Goal: Book appointment/travel/reservation

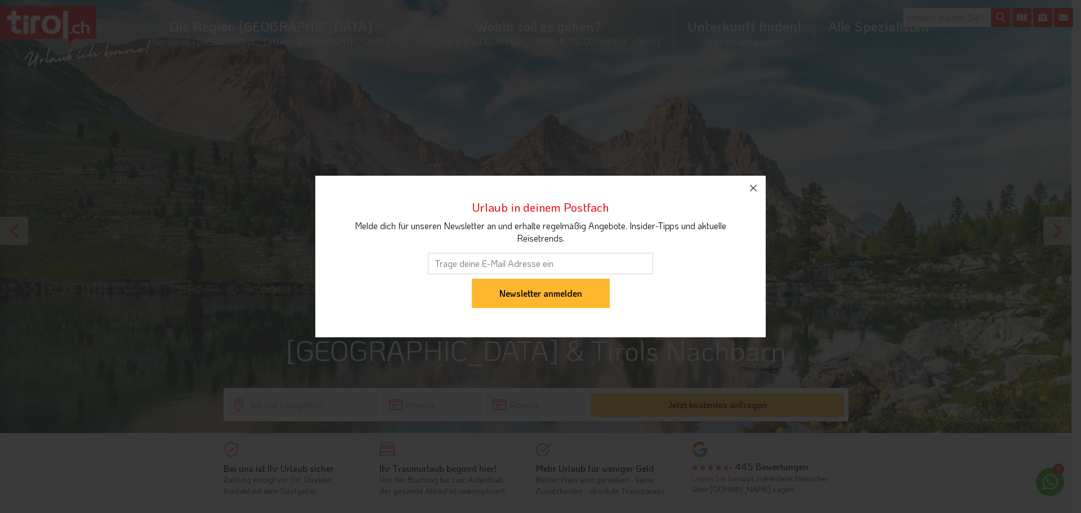
click at [272, 405] on div "Urlaub in deinem Postfach Melde dich für unseren Newsletter an und erhalte rege…" at bounding box center [540, 256] width 1081 height 513
click at [749, 187] on icon "button" at bounding box center [753, 188] width 14 height 14
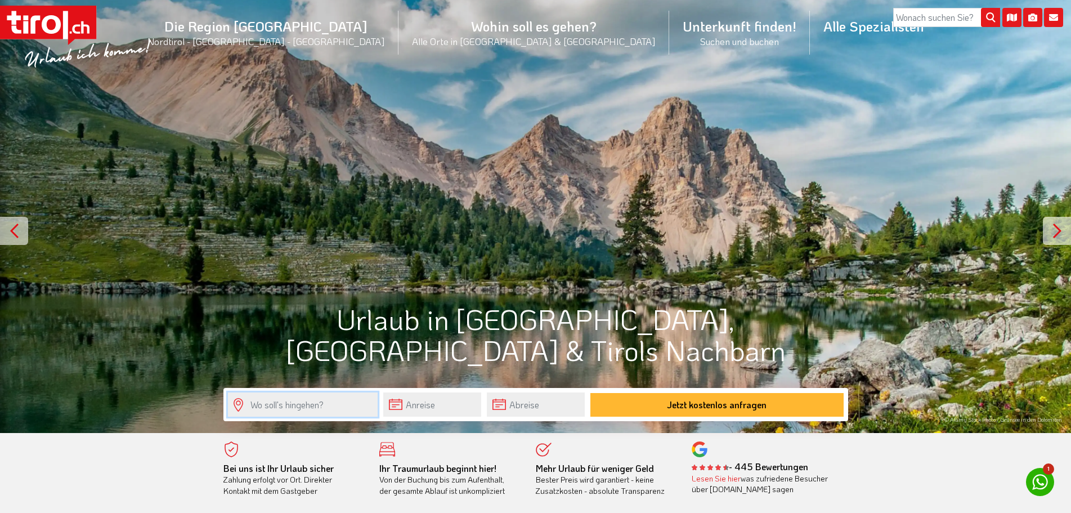
click at [254, 402] on input "text" at bounding box center [303, 404] width 150 height 24
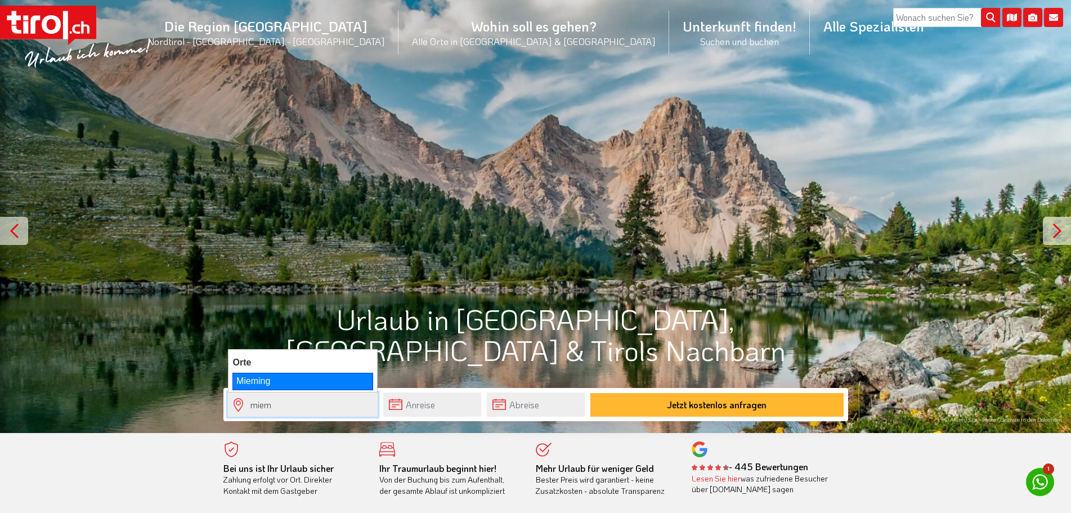
click at [269, 382] on div "Mieming" at bounding box center [302, 381] width 141 height 17
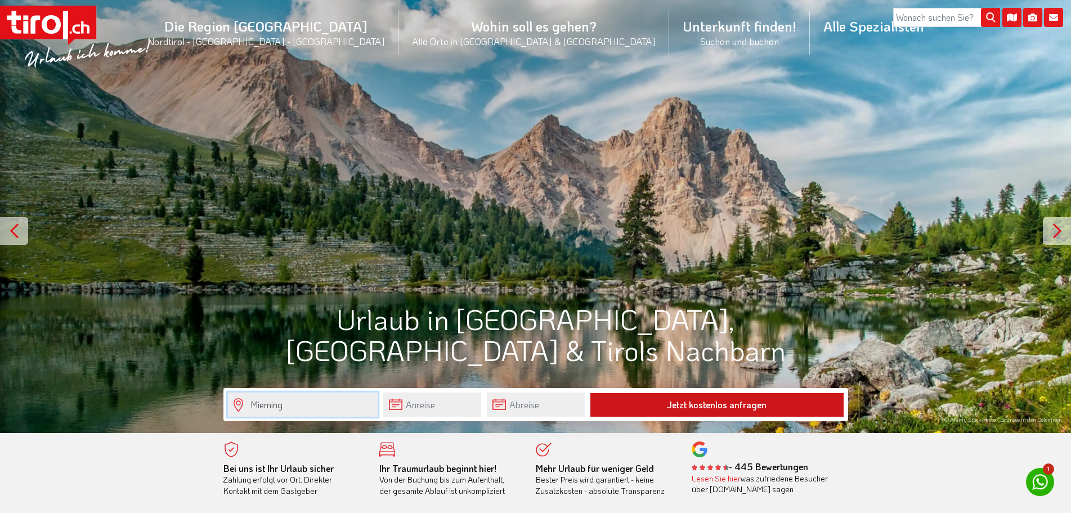
type input "Mieming"
click at [704, 404] on button "Jetzt kostenlos anfragen" at bounding box center [716, 405] width 253 height 24
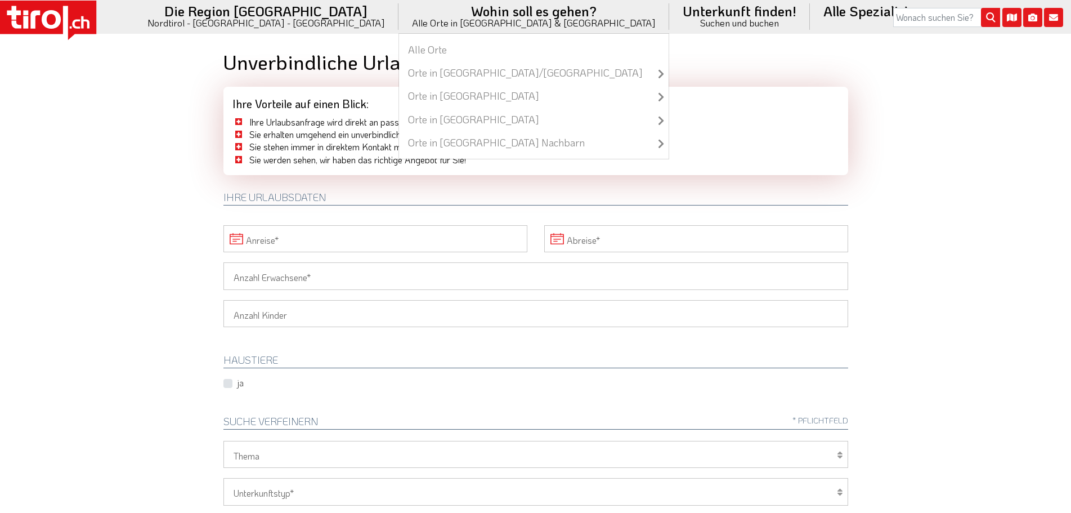
click at [466, 21] on li "Wohin soll es gehen? Alle Orte in Tirol & Südtirol Alle Orte Orte in Tirol/Nord…" at bounding box center [534, 16] width 271 height 33
click at [426, 52] on link "Alle Orte" at bounding box center [534, 49] width 270 height 23
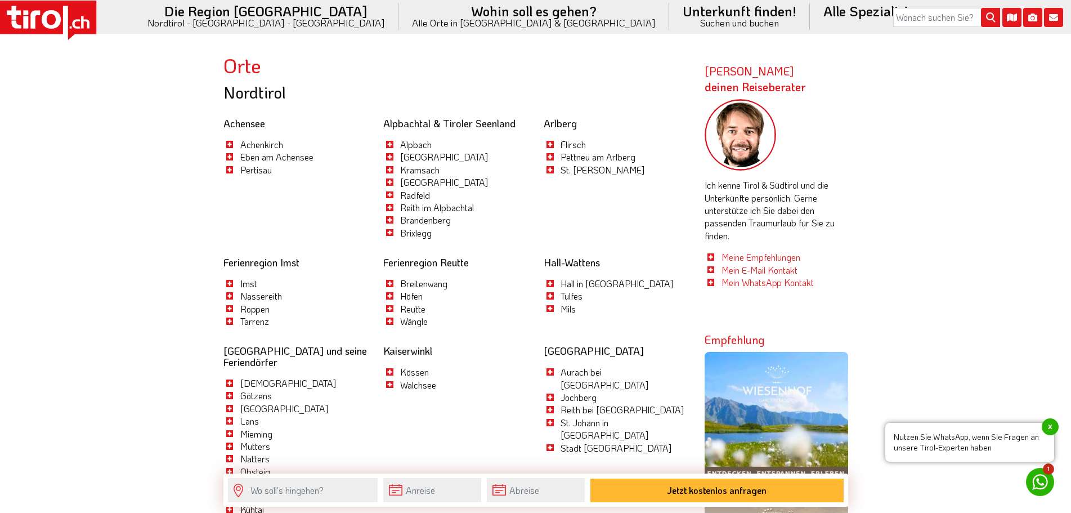
scroll to position [507, 0]
click at [266, 431] on link "Mieming" at bounding box center [256, 433] width 32 height 12
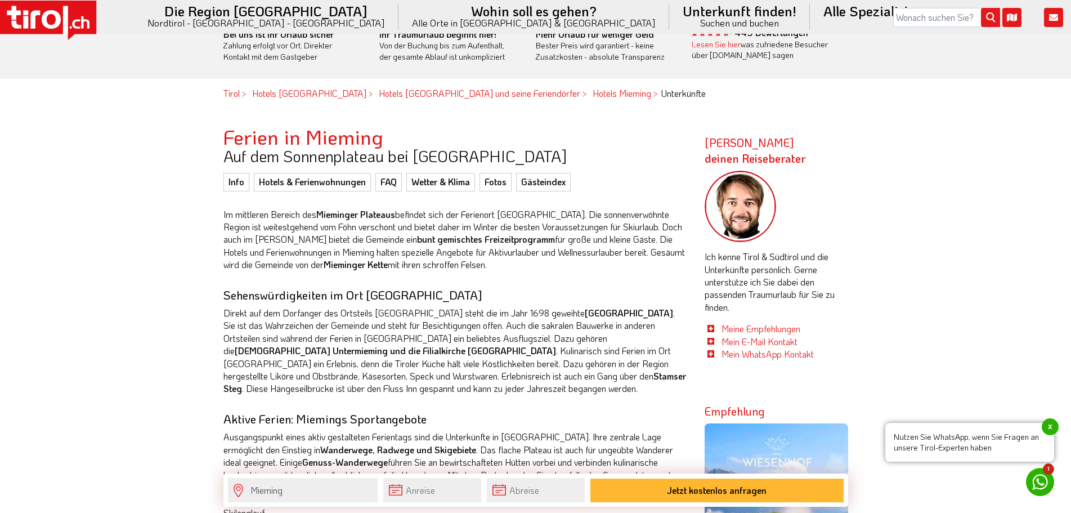
scroll to position [450, 0]
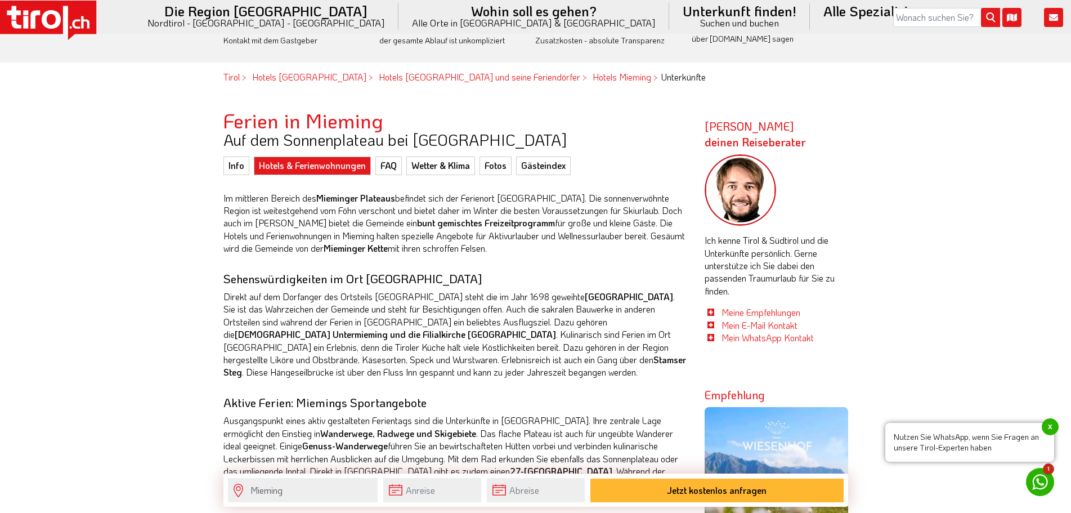
click at [283, 158] on link "Hotels & Ferienwohnungen" at bounding box center [312, 165] width 117 height 18
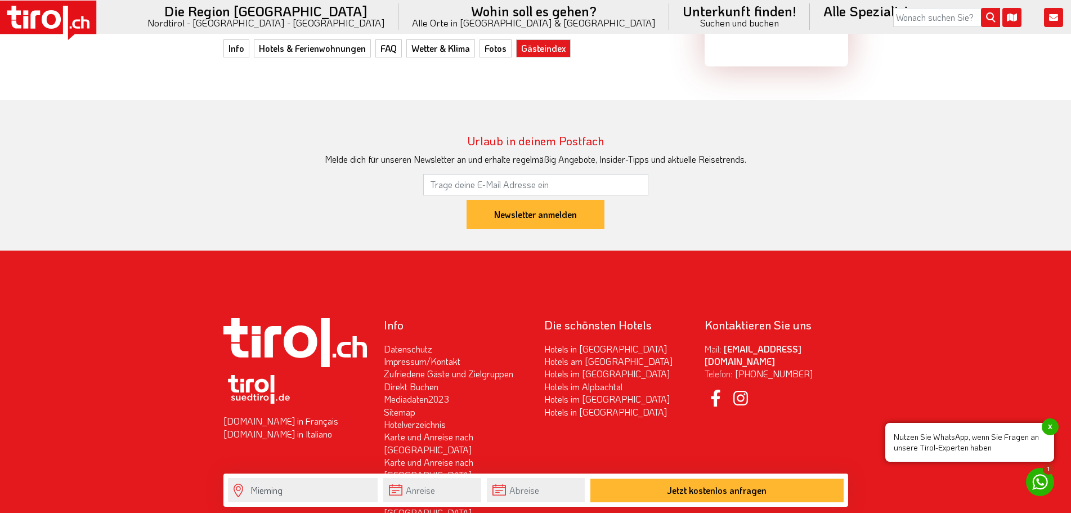
scroll to position [3493, 0]
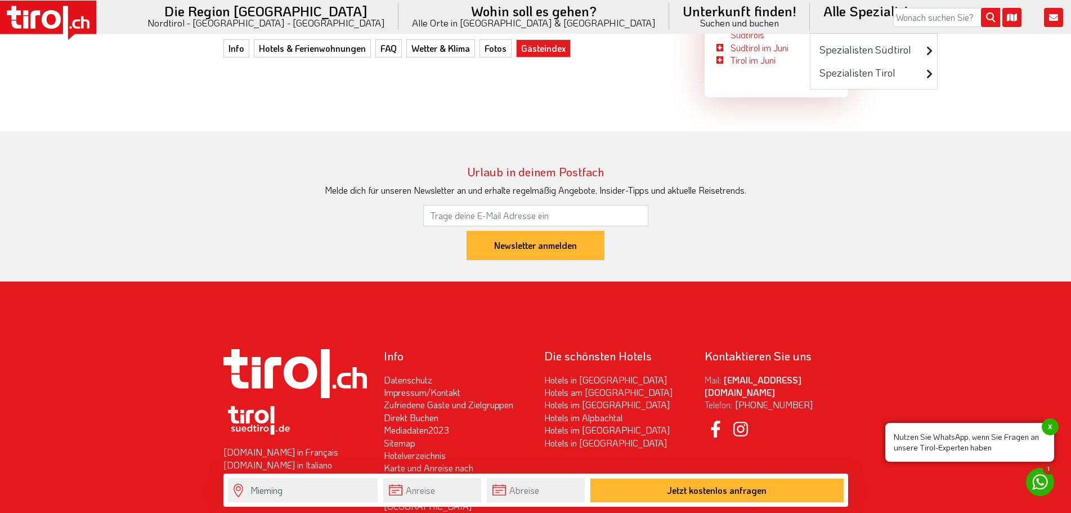
click at [810, 9] on li "Alle Spezialisten Spezialisten Südtirol Luxushotels Familienhotels Wellnesshote…" at bounding box center [874, 16] width 128 height 33
click at [154, 131] on section "Urlaub in deinem Postfach Melde dich für unseren Newsletter an und erhalte rege…" at bounding box center [535, 206] width 1071 height 150
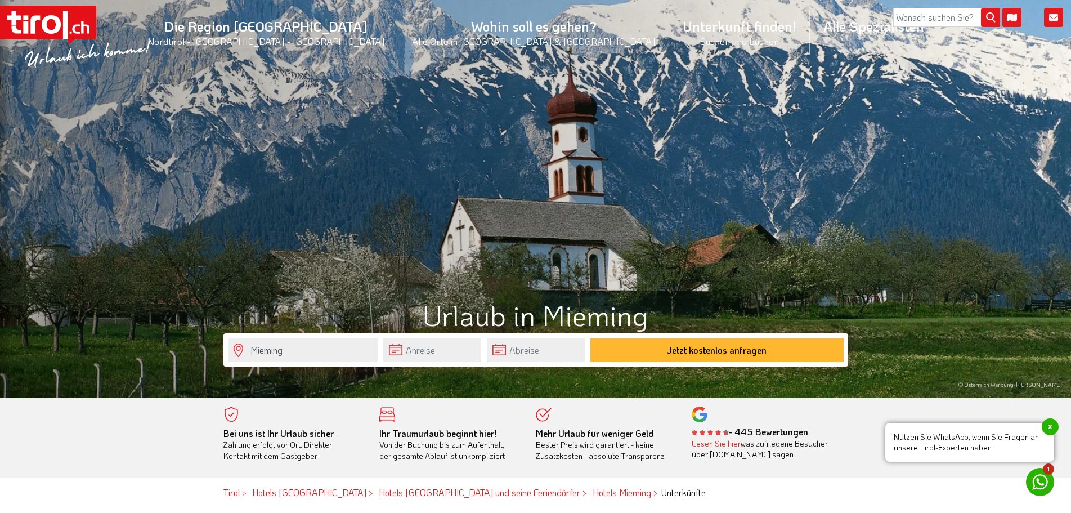
scroll to position [0, 0]
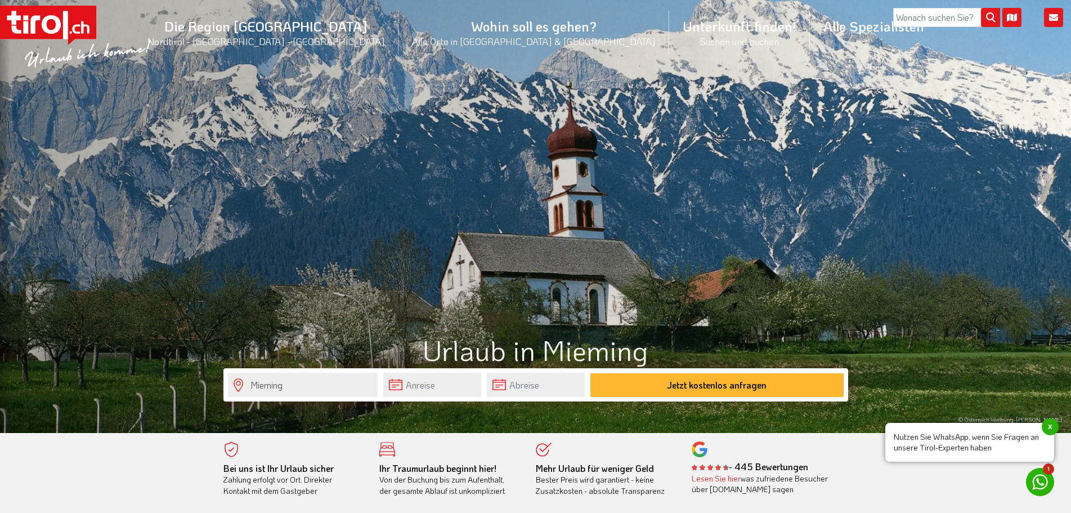
click at [44, 19] on icon at bounding box center [51, 24] width 19 height 19
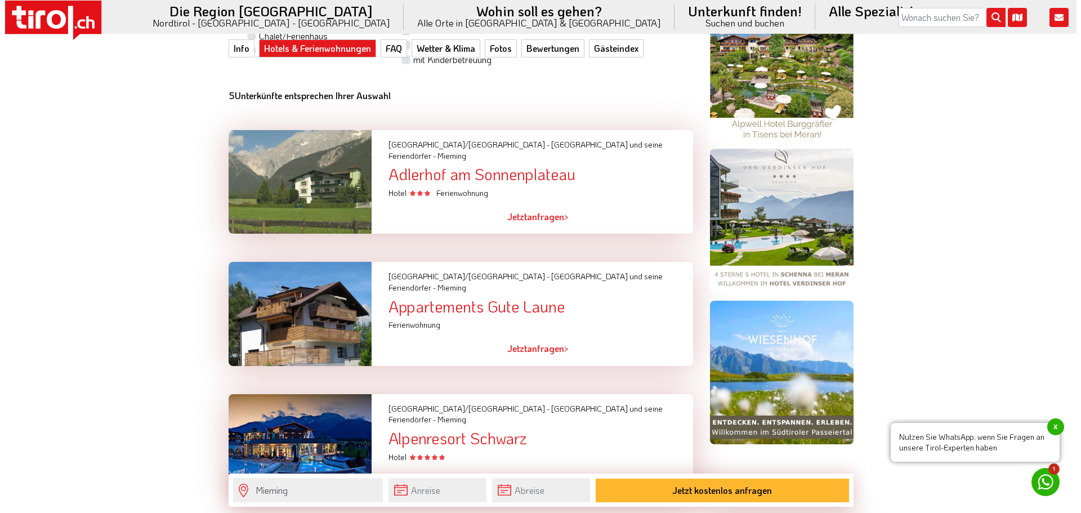
scroll to position [844, 0]
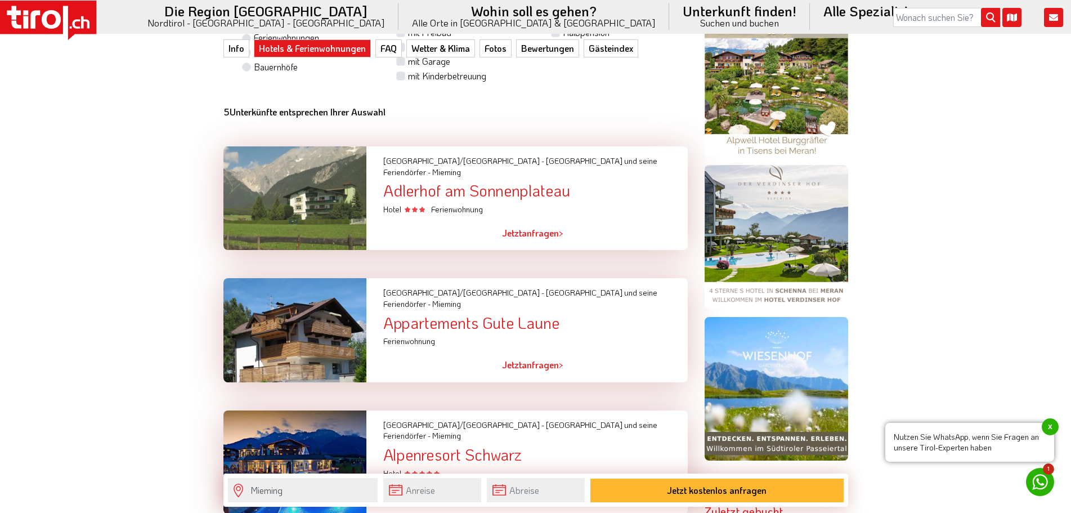
click at [516, 227] on span "Jetzt" at bounding box center [512, 233] width 20 height 12
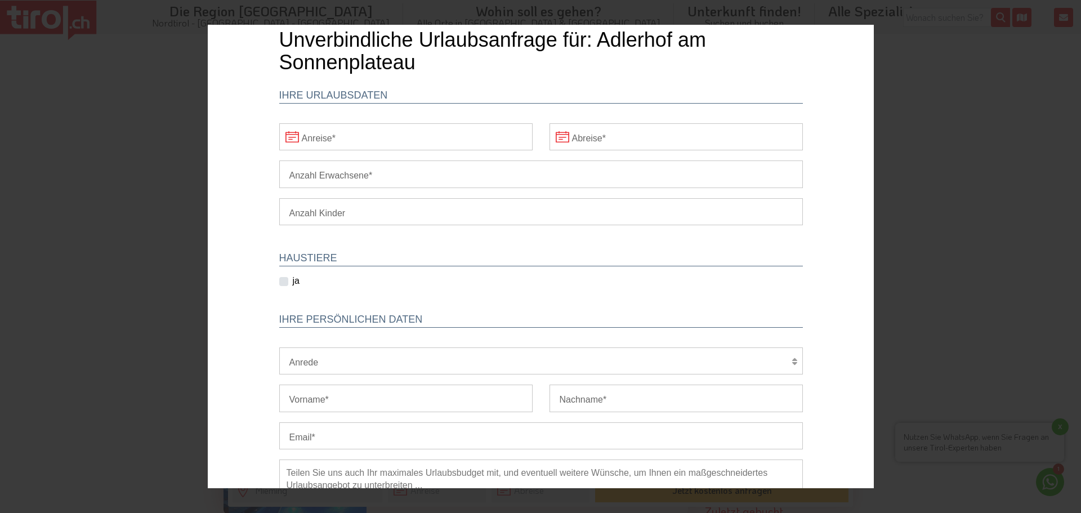
scroll to position [0, 0]
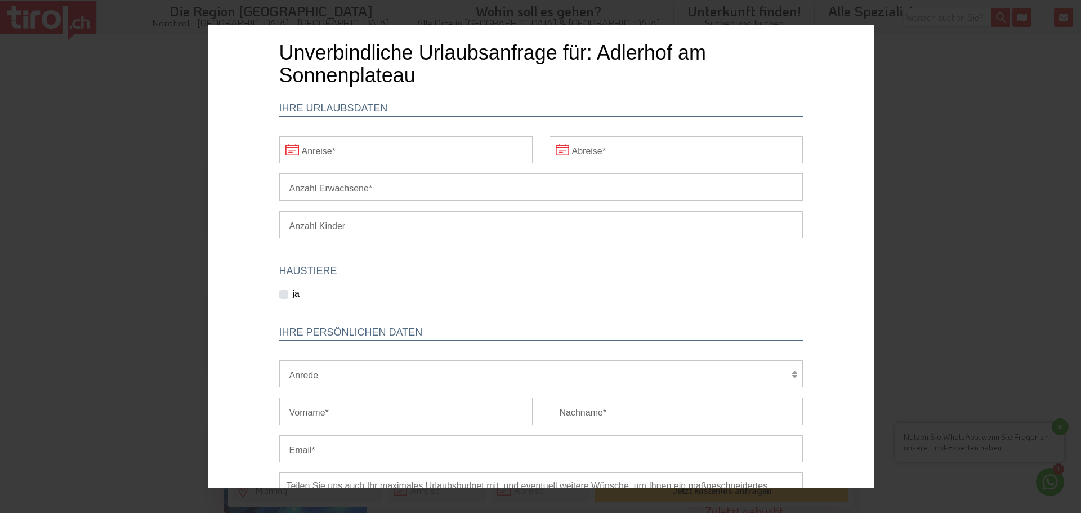
click at [324, 160] on input "Anreise" at bounding box center [405, 149] width 253 height 27
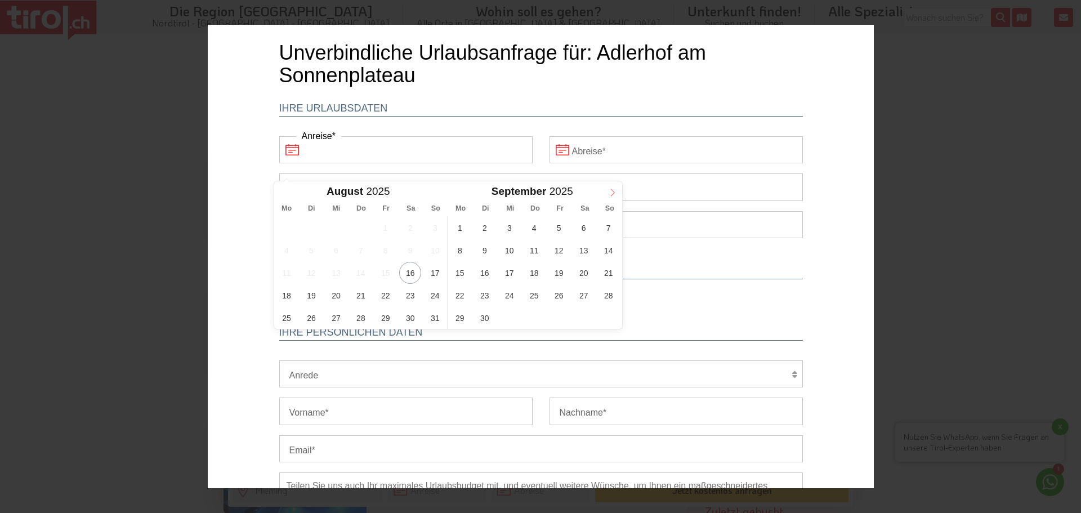
click at [614, 189] on icon at bounding box center [612, 193] width 8 height 8
click at [607, 271] on span "21" at bounding box center [608, 273] width 22 height 22
type input "[DATE]"
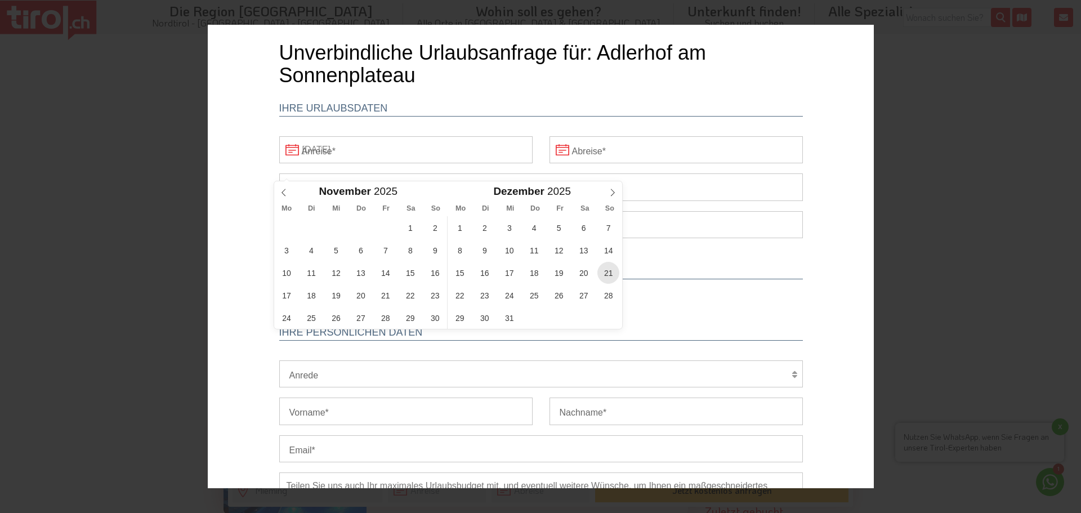
type input "2026"
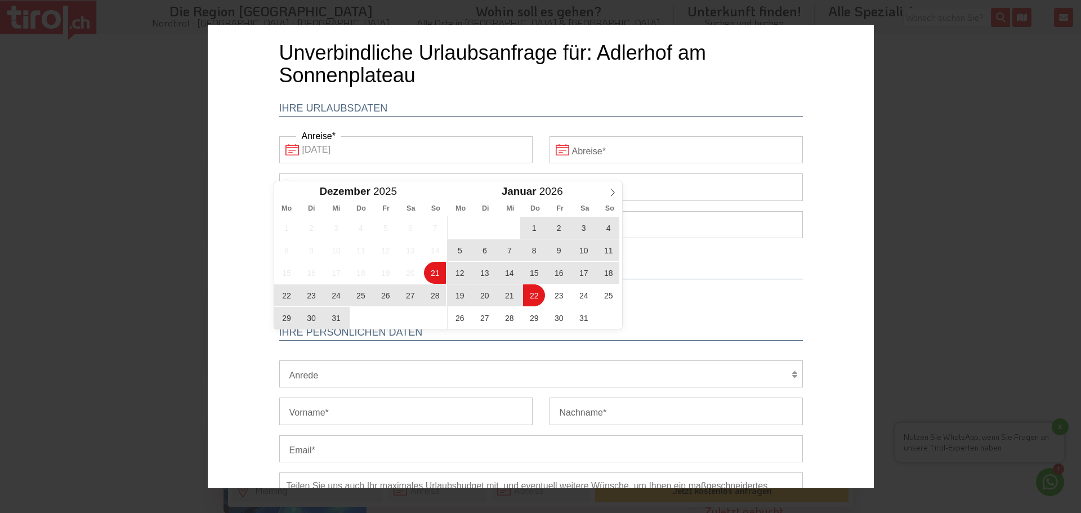
click at [535, 296] on span "22" at bounding box center [533, 295] width 22 height 22
type input "[DATE]"
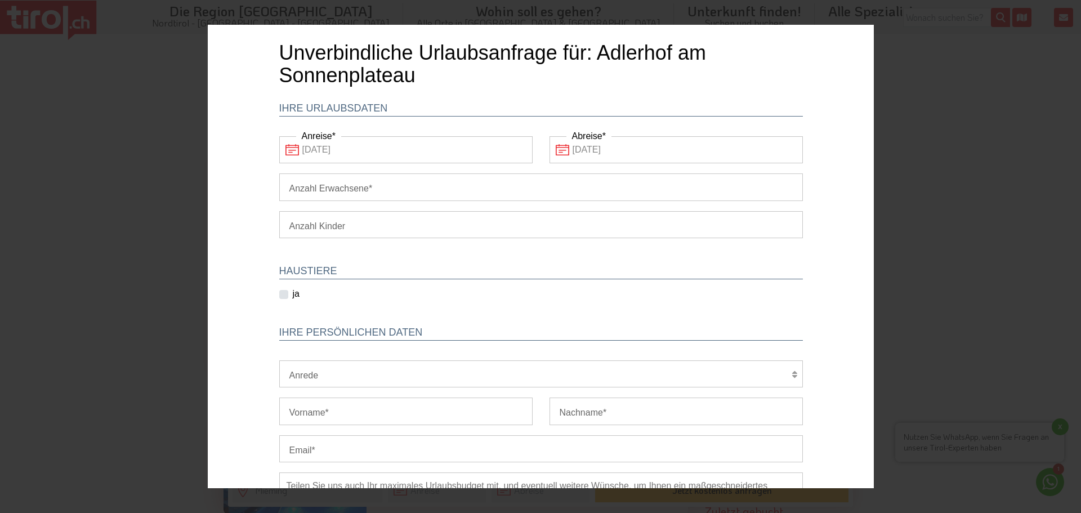
click at [599, 149] on input "[DATE]" at bounding box center [675, 149] width 253 height 27
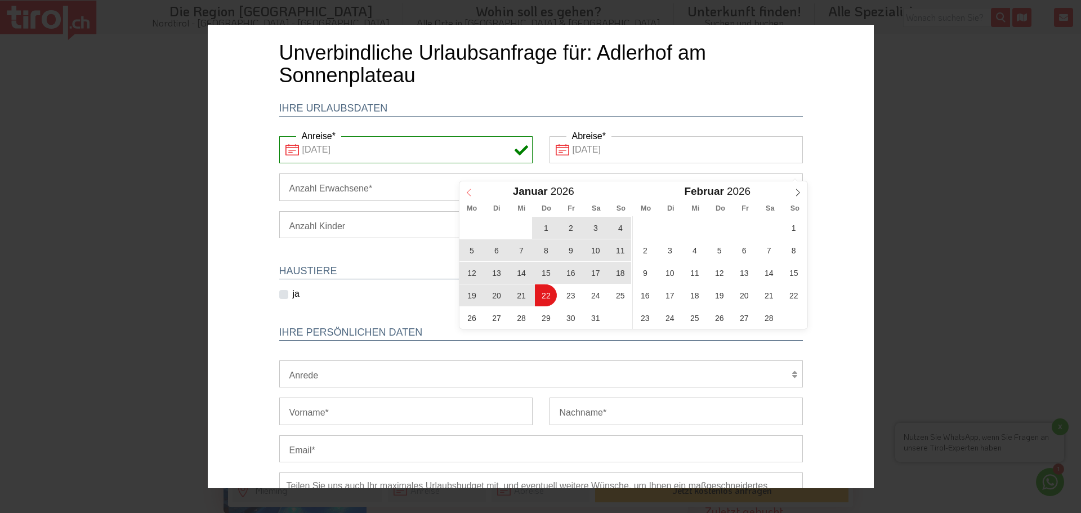
click at [464, 193] on icon at bounding box center [468, 193] width 8 height 8
type input "2025"
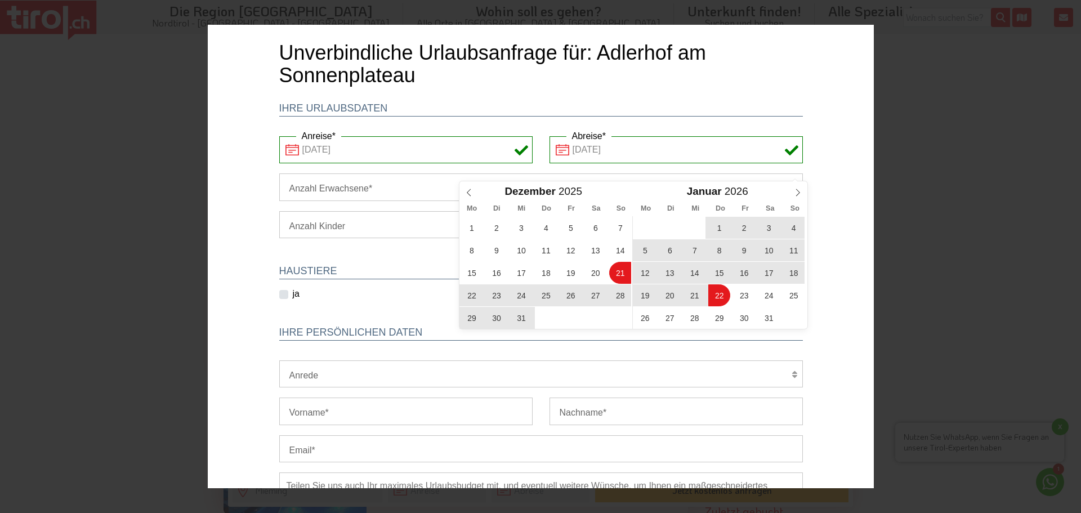
click at [609, 273] on div "1 2 3 4 5 6 7 8 9 10 11 12 13 14 15 16 17 18 19 20 21 22 23 24 25 26 27 28 29 3…" at bounding box center [545, 272] width 173 height 113
click at [534, 294] on span "25" at bounding box center [545, 295] width 22 height 22
type input "[DATE]"
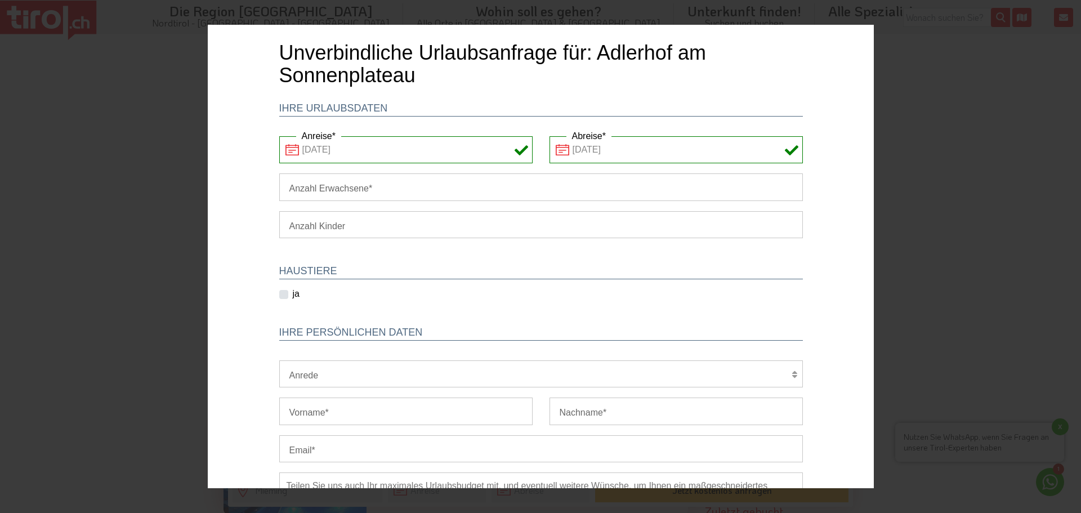
click at [292, 183] on input "Anzahl Erwachsene" at bounding box center [541, 186] width 524 height 27
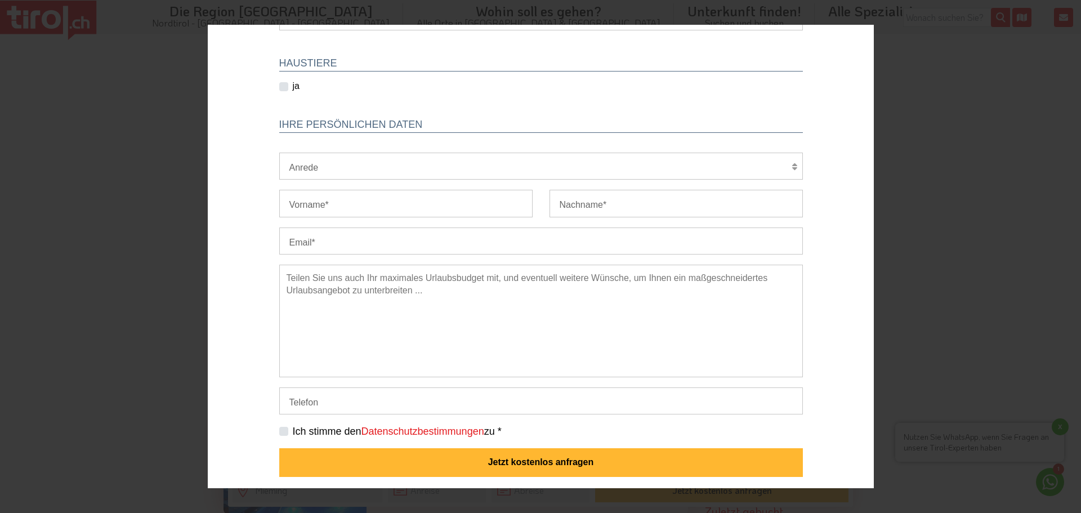
scroll to position [209, 0]
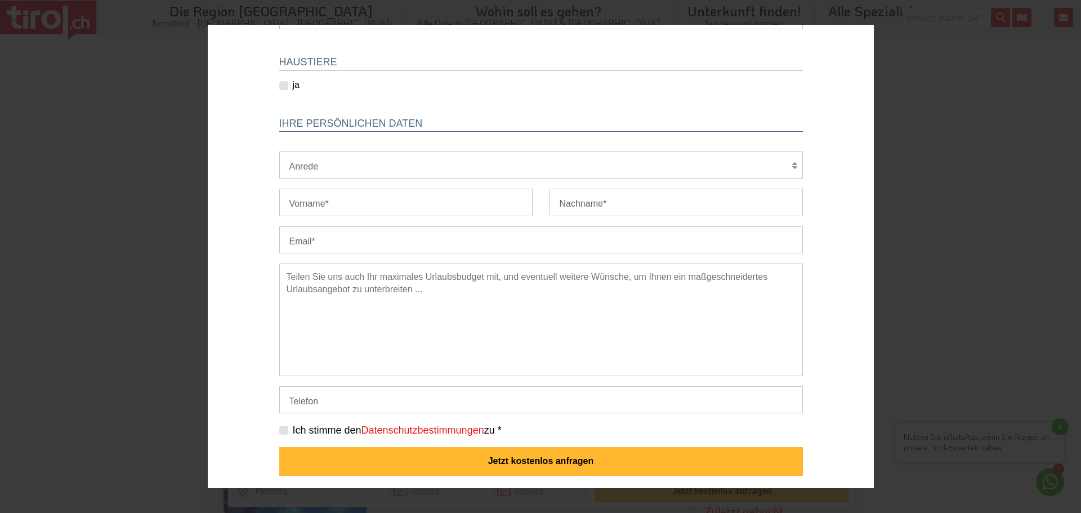
type input "2"
click at [324, 202] on input "Vorname" at bounding box center [405, 202] width 253 height 27
type input "Siegrid"
click at [614, 210] on input "Nachname" at bounding box center [675, 202] width 253 height 27
type input "Singer"
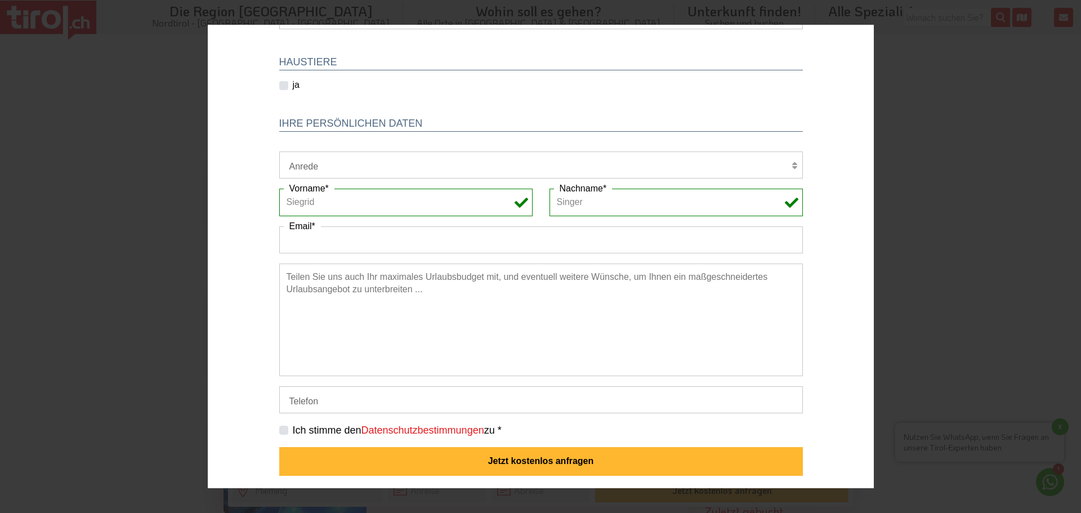
drag, startPoint x: 304, startPoint y: 241, endPoint x: 267, endPoint y: 237, distance: 37.4
click at [270, 237] on div "Email" at bounding box center [540, 244] width 540 height 37
type input "[EMAIL_ADDRESS][DOMAIN_NAME]"
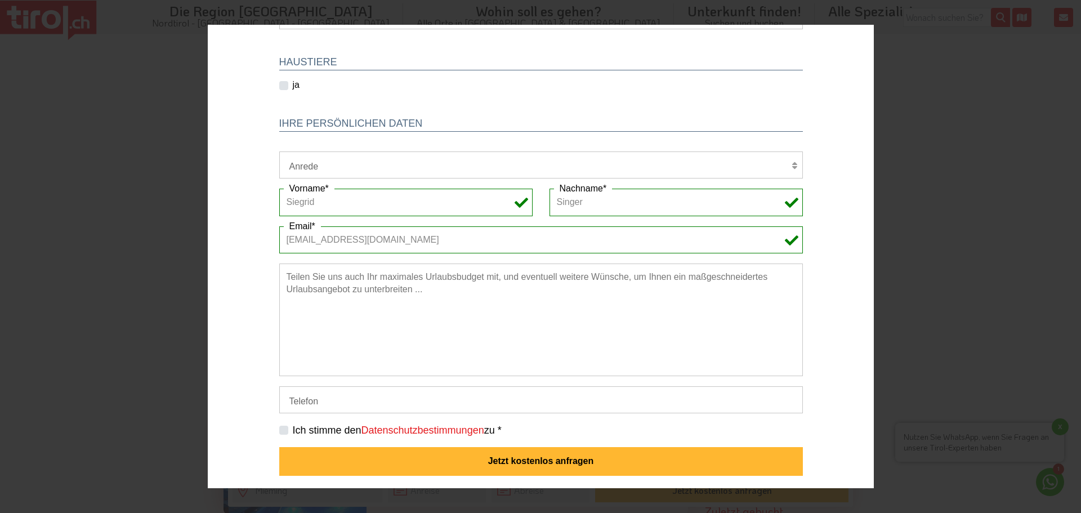
click at [296, 284] on textarea at bounding box center [541, 319] width 524 height 113
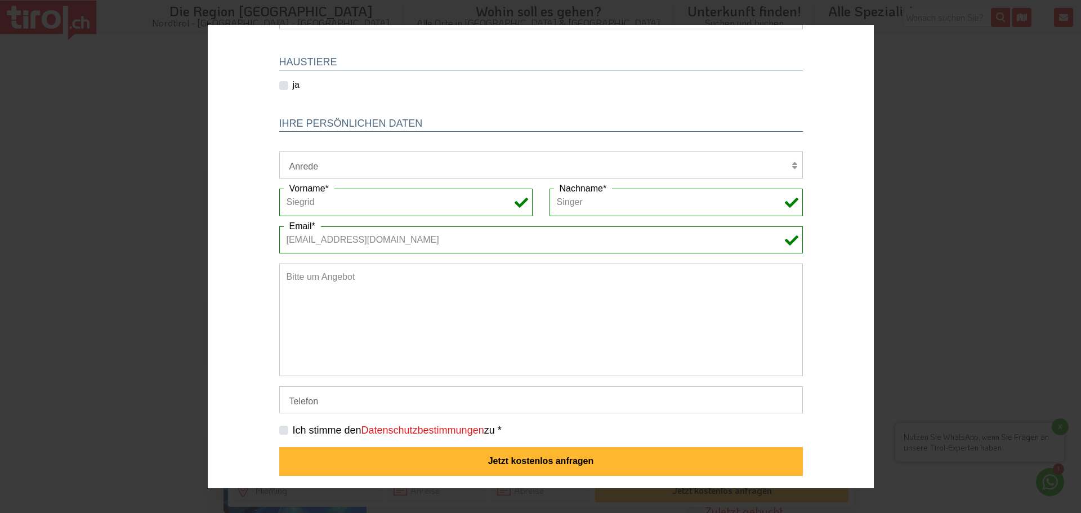
type textarea "Bitte um Angebot"
click at [304, 239] on input "[EMAIL_ADDRESS][DOMAIN_NAME]" at bounding box center [541, 239] width 524 height 27
type input "[EMAIL_ADDRESS][DOMAIN_NAME]"
click at [292, 430] on label "Ich stimme den Datenschutzbestimmungen zu *" at bounding box center [396, 430] width 209 height 14
click at [281, 430] on input "Ich stimme den Datenschutzbestimmungen zu *" at bounding box center [543, 429] width 524 height 7
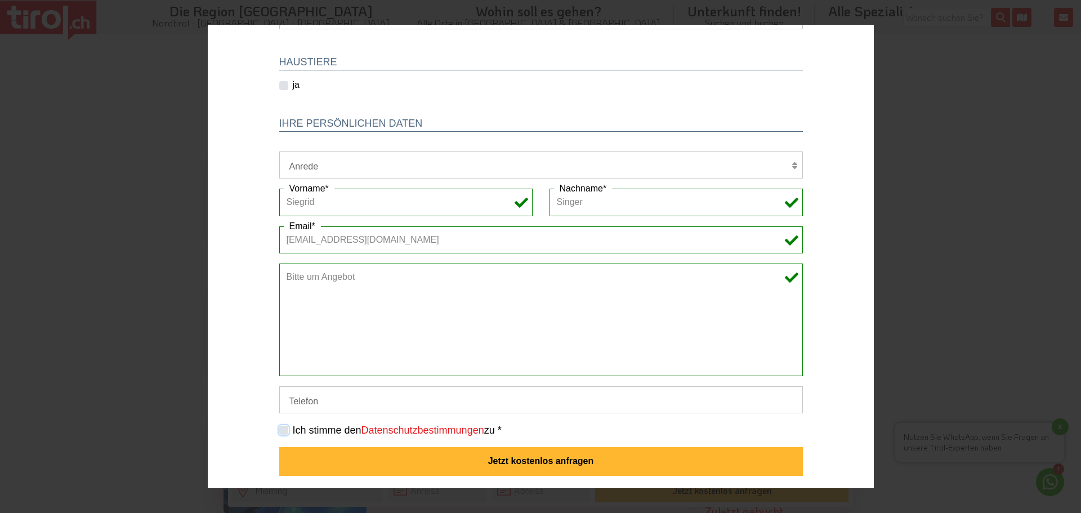
checkbox input "true"
click at [507, 461] on button "Jetzt kostenlos anfragen" at bounding box center [541, 461] width 524 height 29
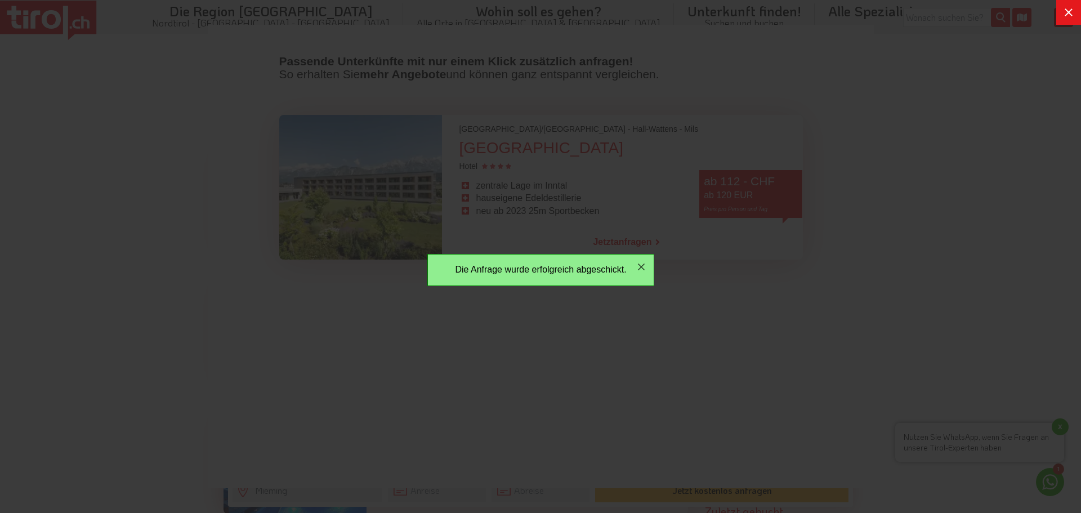
scroll to position [0, 0]
click at [642, 267] on icon "button" at bounding box center [641, 267] width 14 height 14
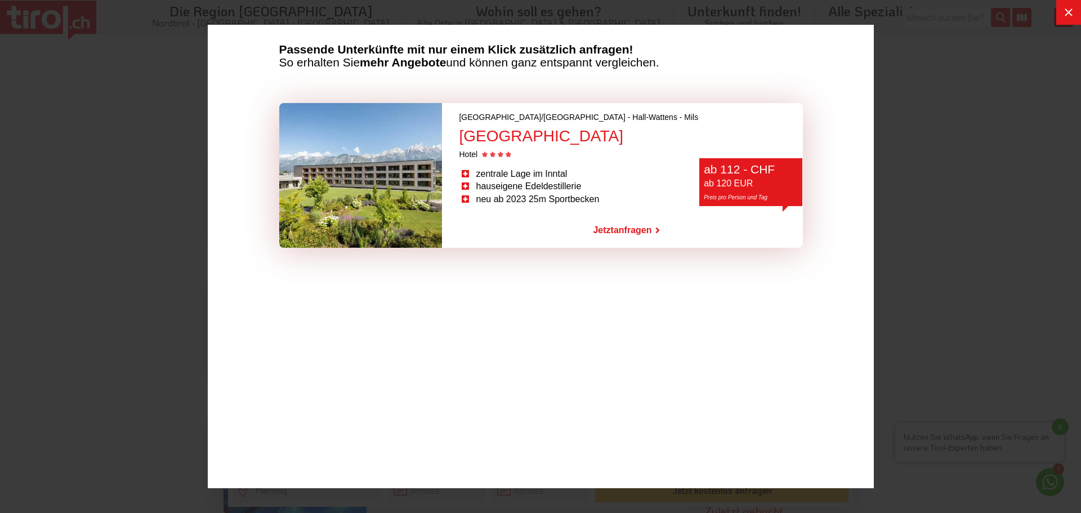
scroll to position [17, 0]
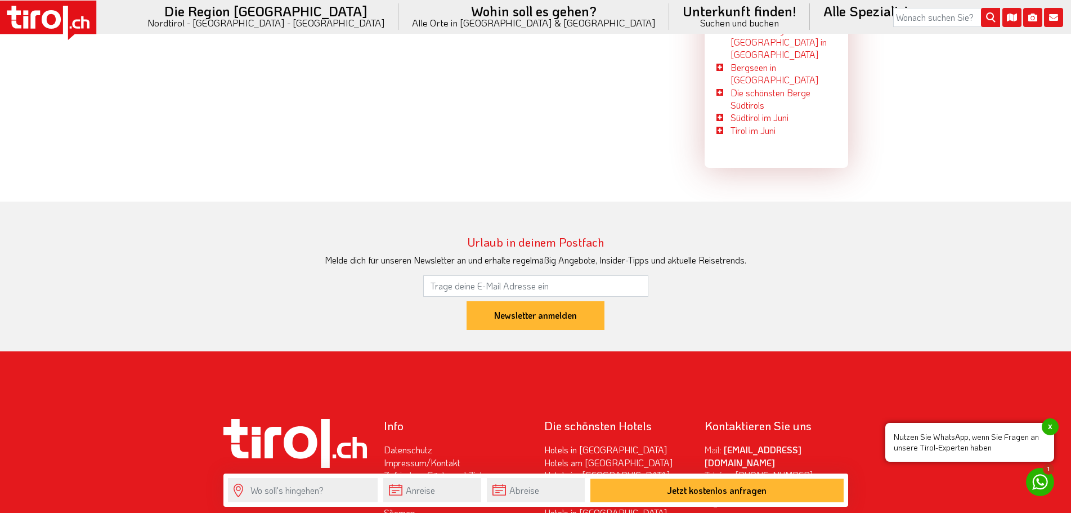
scroll to position [3257, 0]
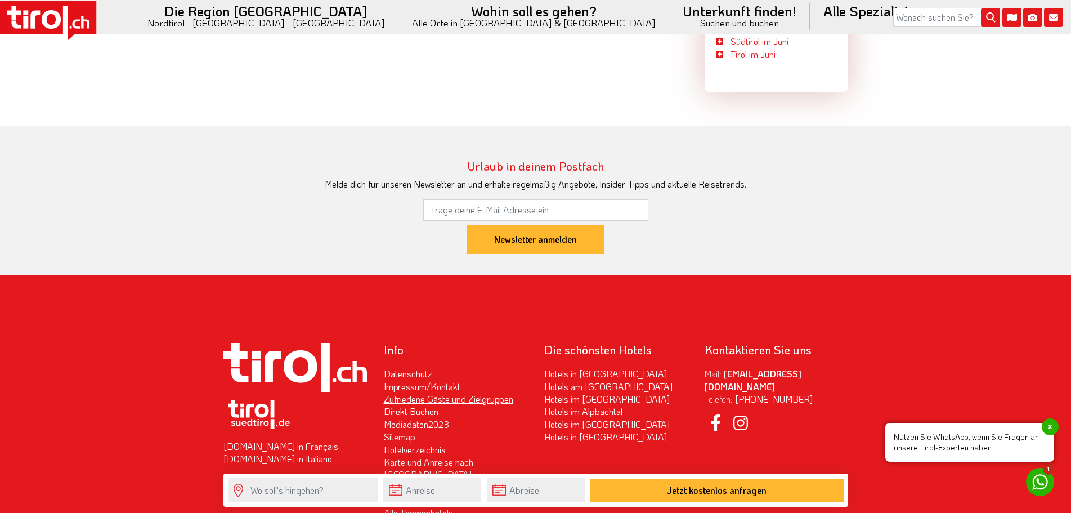
click at [426, 393] on link "Zufriedene Gäste und Zielgruppen" at bounding box center [448, 399] width 129 height 12
